Goal: Task Accomplishment & Management: Manage account settings

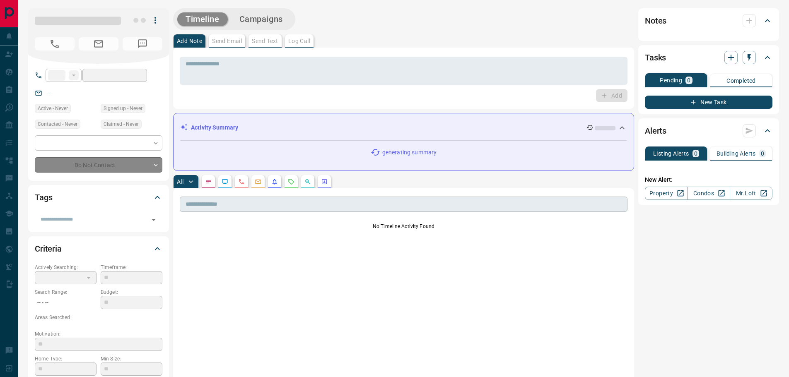
type input "**"
type input "**********"
type input "*"
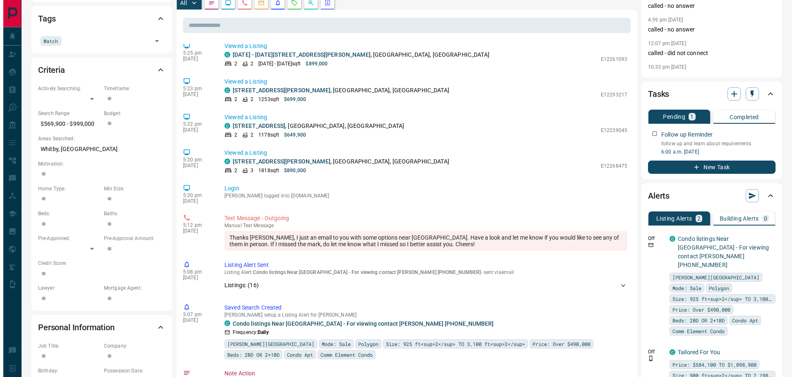
scroll to position [207, 0]
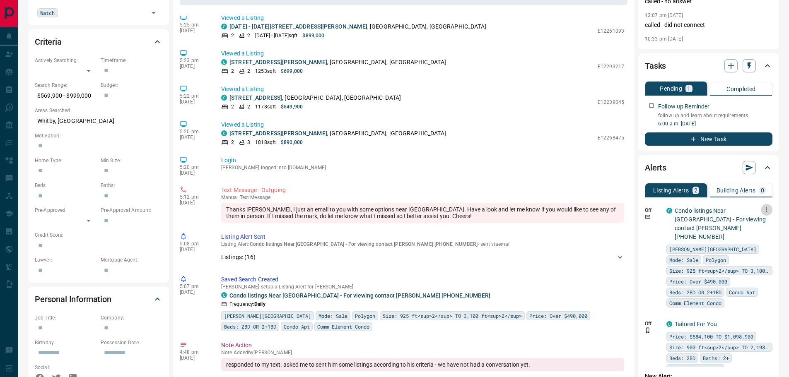
click at [765, 210] on icon "button" at bounding box center [766, 209] width 7 height 7
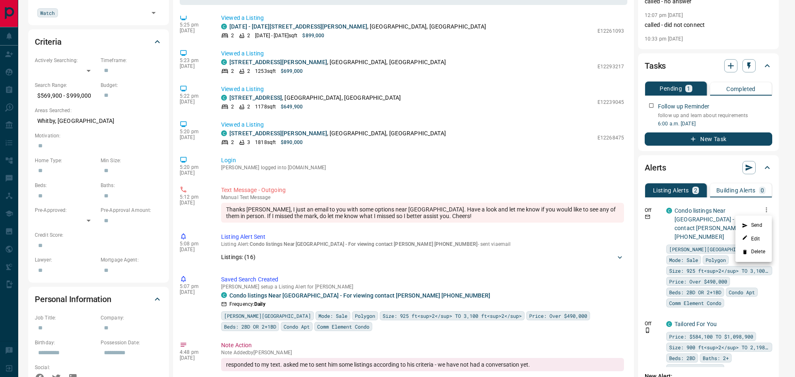
click at [762, 239] on li "Edit" at bounding box center [753, 238] width 36 height 13
click at [757, 239] on link "Edit" at bounding box center [751, 239] width 18 height 8
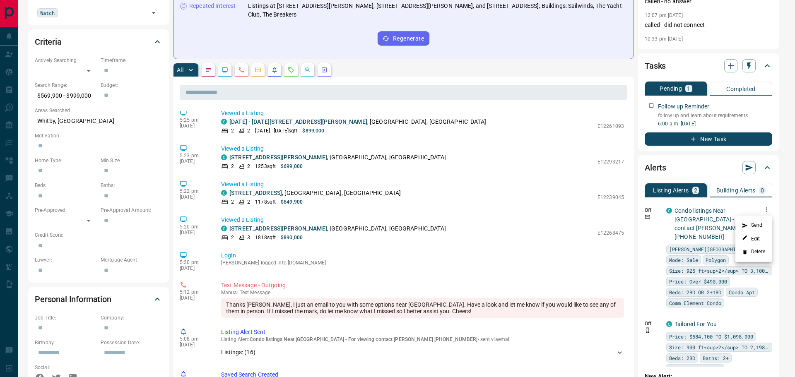
click at [779, 199] on div at bounding box center [397, 188] width 795 height 377
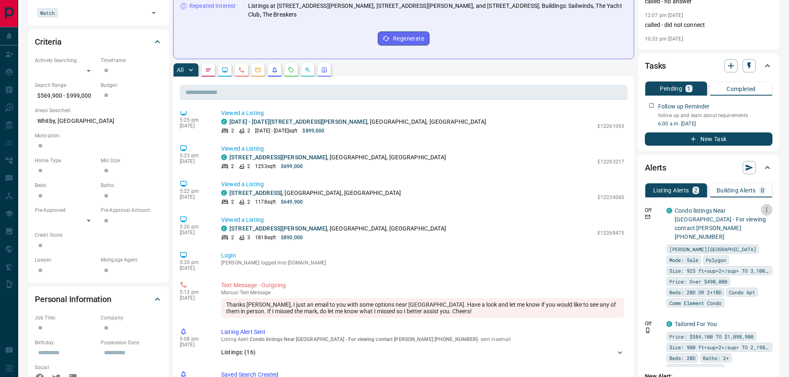
click at [767, 212] on icon "button" at bounding box center [766, 209] width 1 height 5
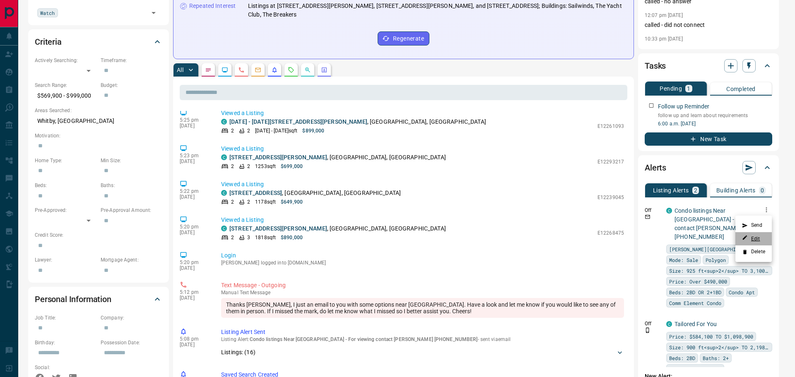
click at [759, 239] on link "Edit" at bounding box center [751, 239] width 18 height 8
click at [705, 233] on div at bounding box center [397, 188] width 795 height 377
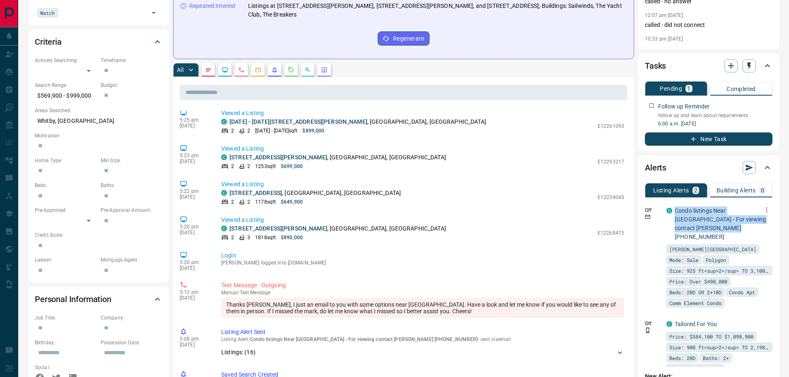
drag, startPoint x: 700, startPoint y: 228, endPoint x: 670, endPoint y: 215, distance: 32.3
click at [670, 215] on div "C Condo listings Near [GEOGRAPHIC_DATA] - For viewing contact [PERSON_NAME] [PH…" at bounding box center [719, 224] width 106 height 35
copy link "Condo listings Near [GEOGRAPHIC_DATA] - For viewing contact [PERSON_NAME] [PHON…"
